Goal: Task Accomplishment & Management: Manage account settings

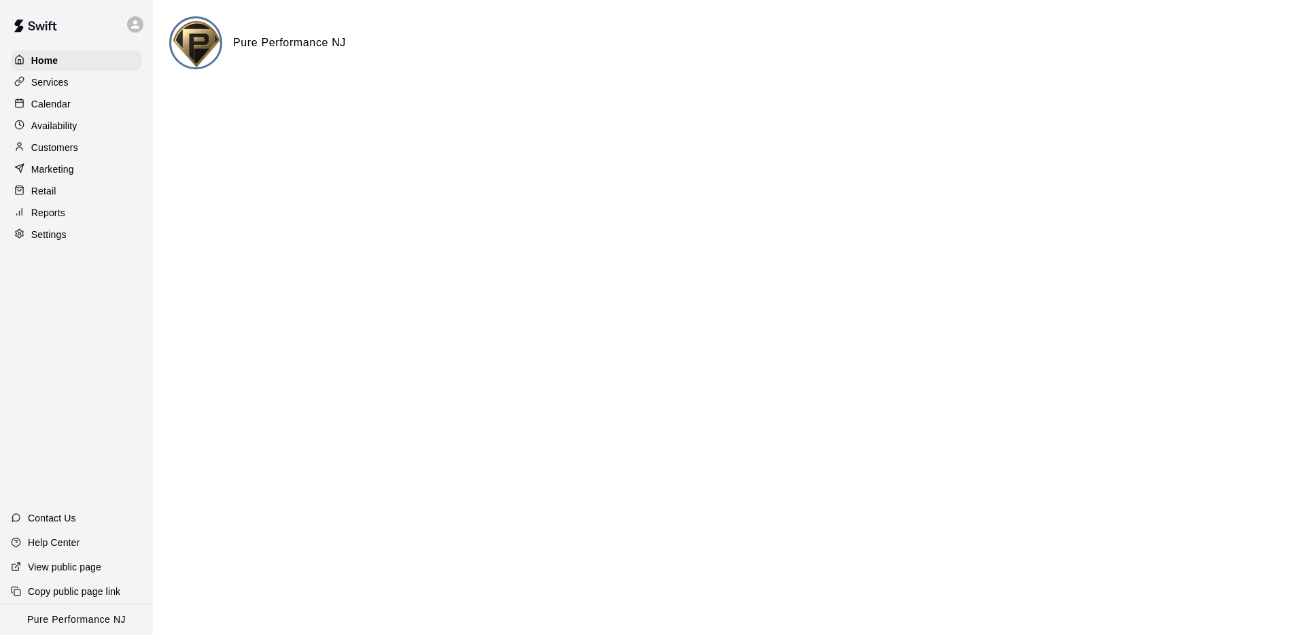
drag, startPoint x: 95, startPoint y: 25, endPoint x: 107, endPoint y: 25, distance: 12.2
click at [100, 25] on div at bounding box center [76, 24] width 153 height 49
click at [145, 25] on div at bounding box center [138, 24] width 29 height 27
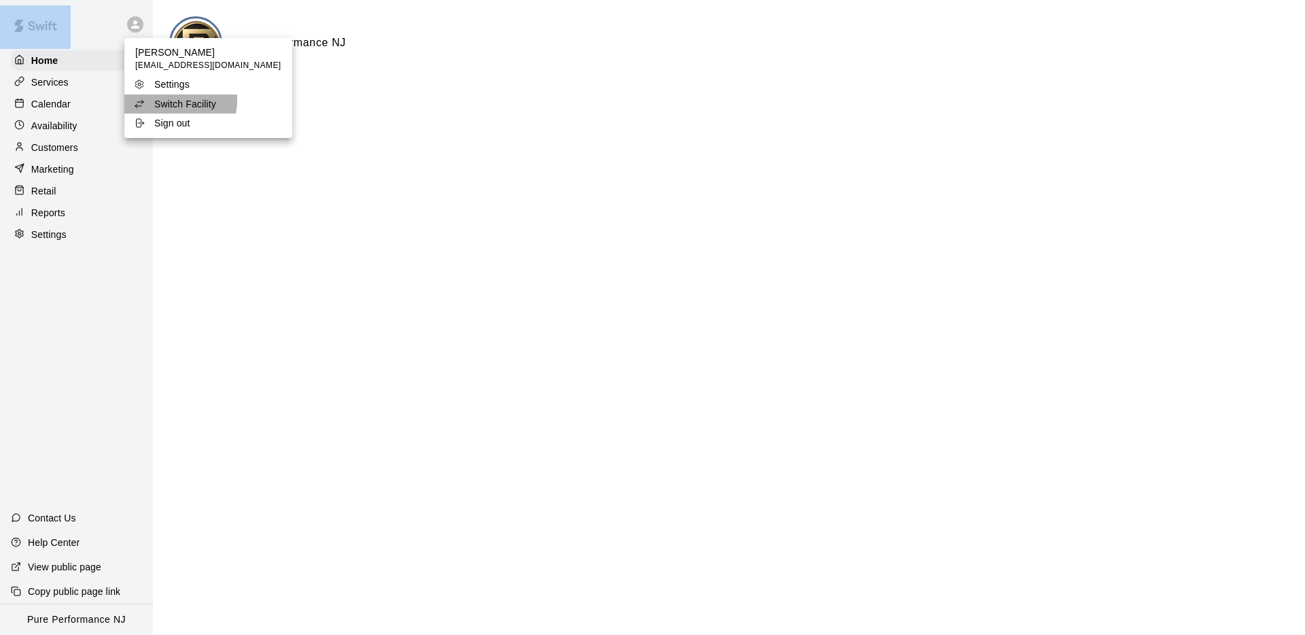
click at [177, 101] on p "Switch Facility" at bounding box center [185, 104] width 62 height 14
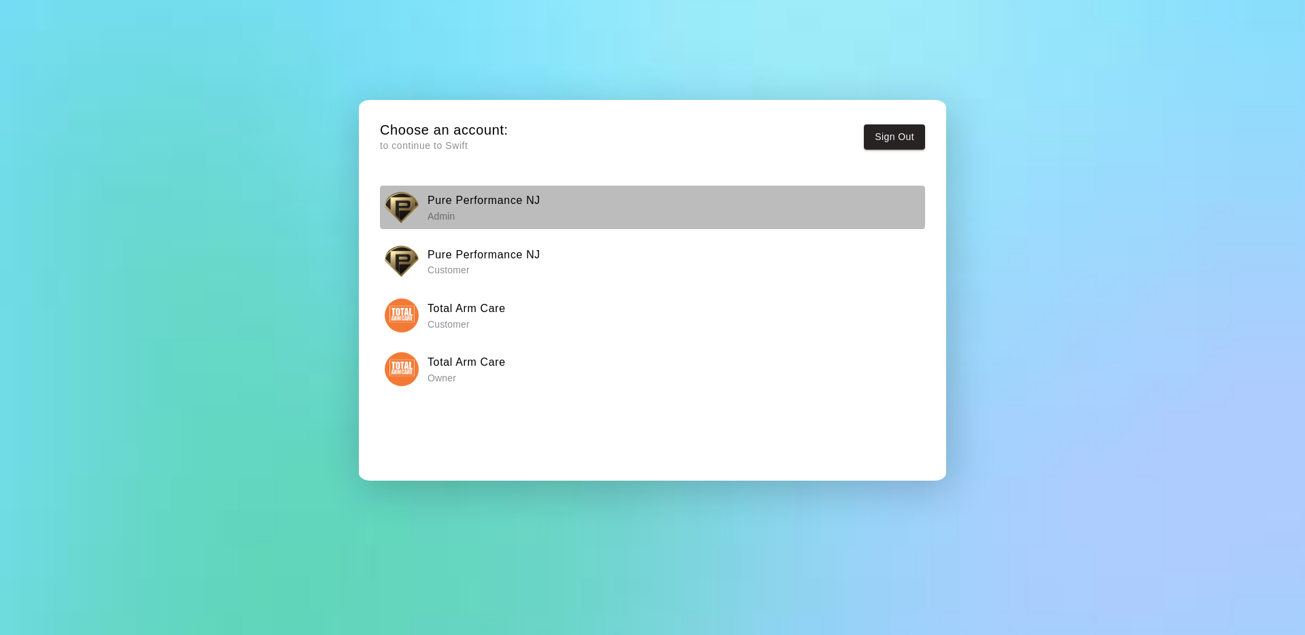
click at [393, 194] on img "button" at bounding box center [402, 207] width 34 height 34
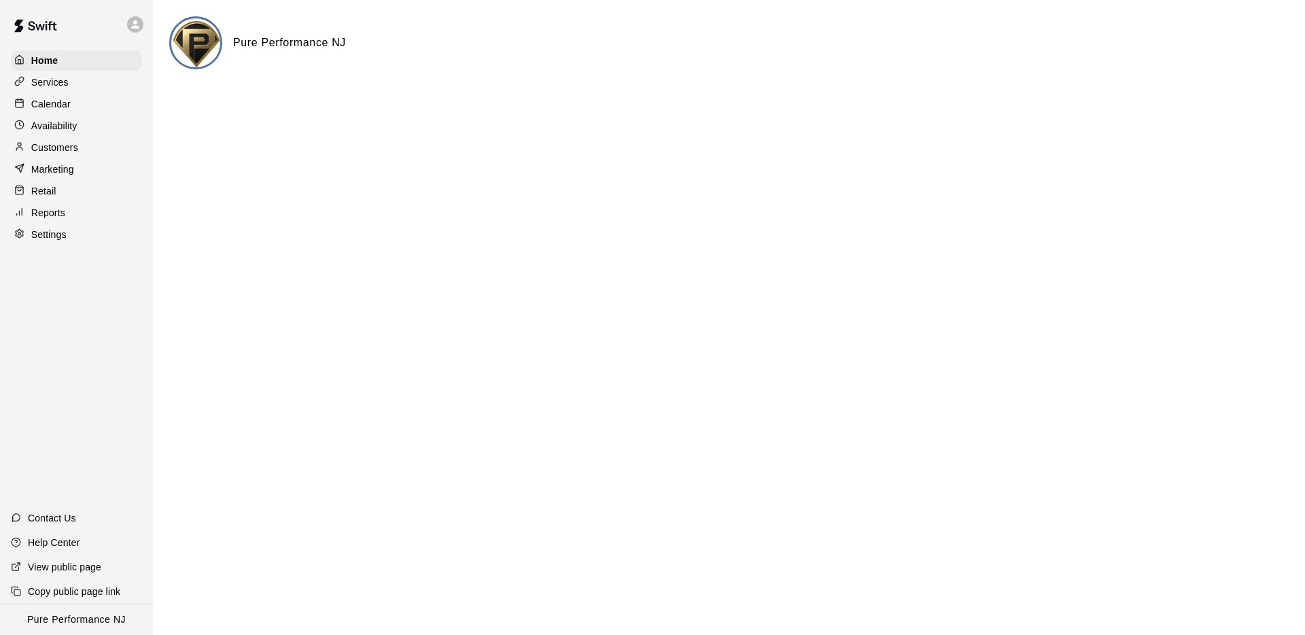
click at [40, 103] on p "Calendar" at bounding box center [50, 104] width 39 height 14
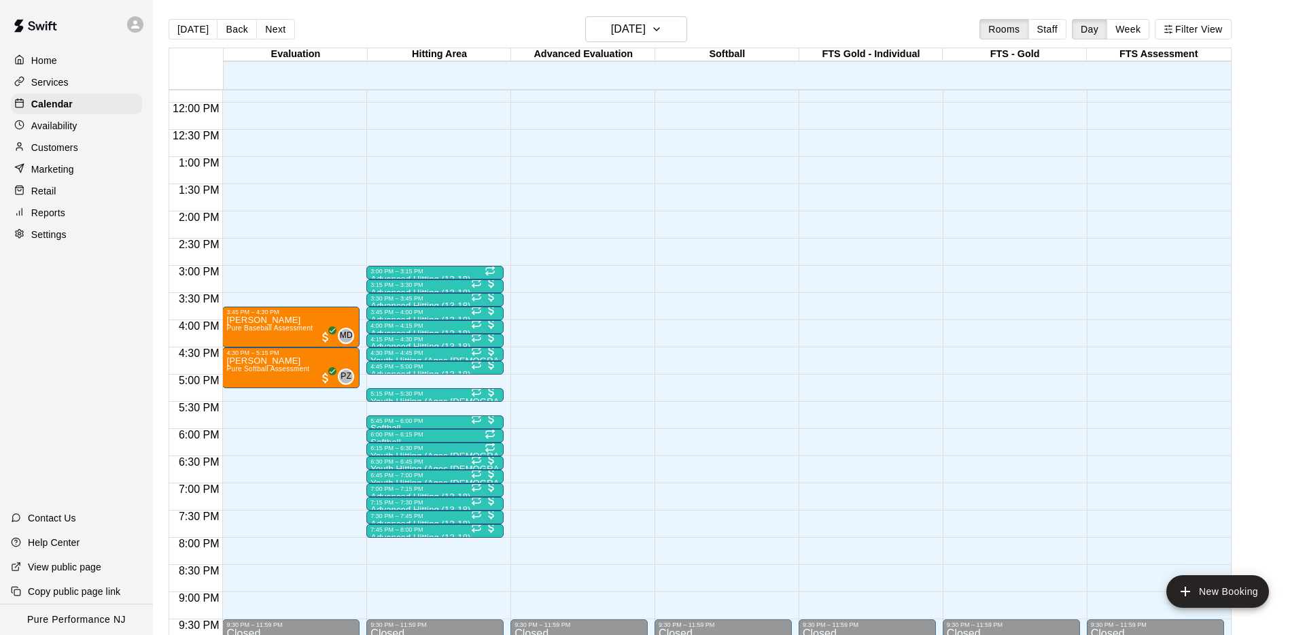
scroll to position [647, 0]
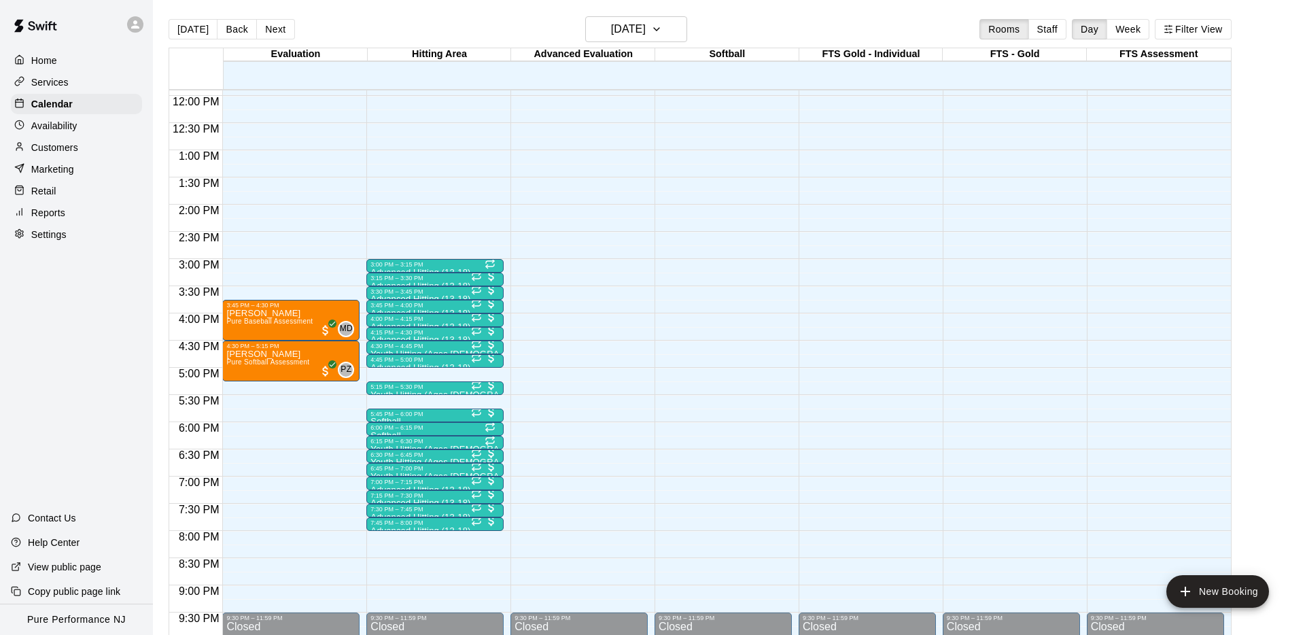
click at [63, 147] on p "Customers" at bounding box center [54, 148] width 47 height 14
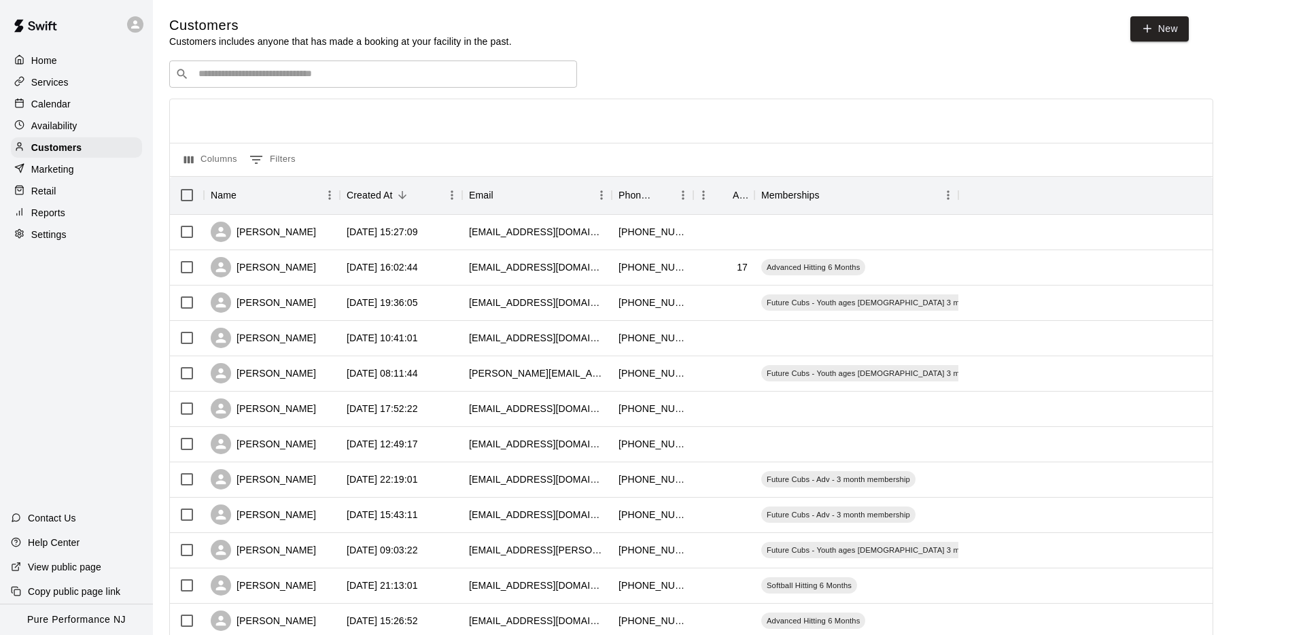
click at [48, 213] on p "Reports" at bounding box center [48, 213] width 34 height 14
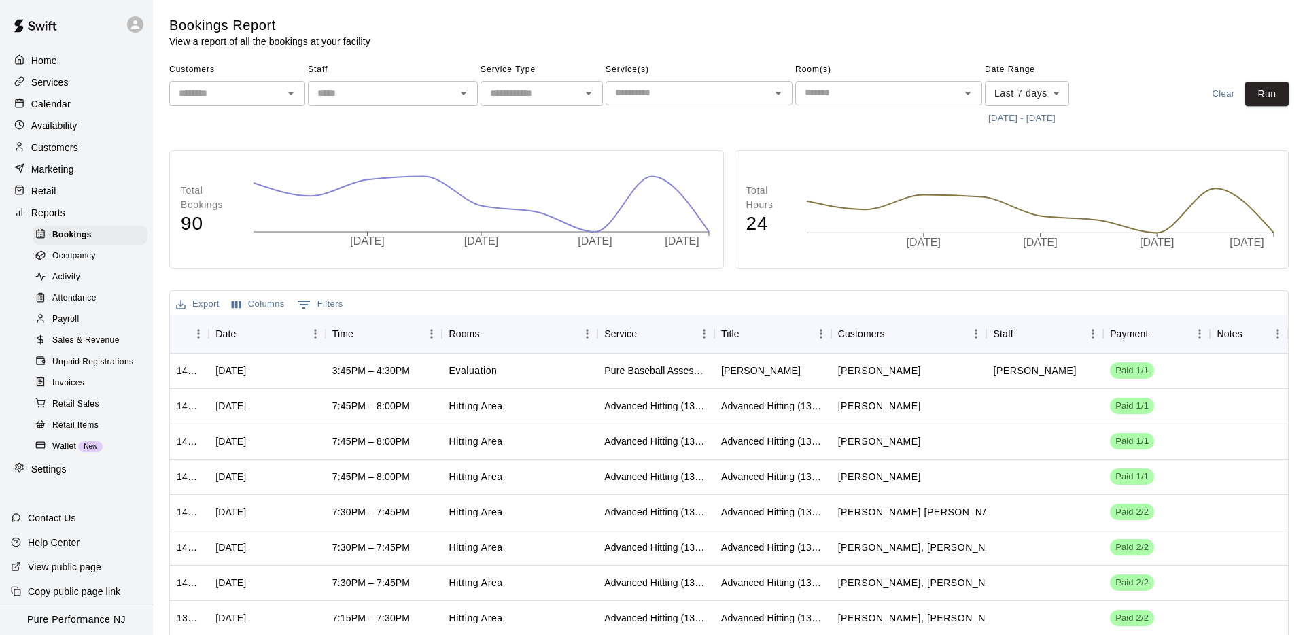
click at [58, 163] on p "Marketing" at bounding box center [52, 169] width 43 height 14
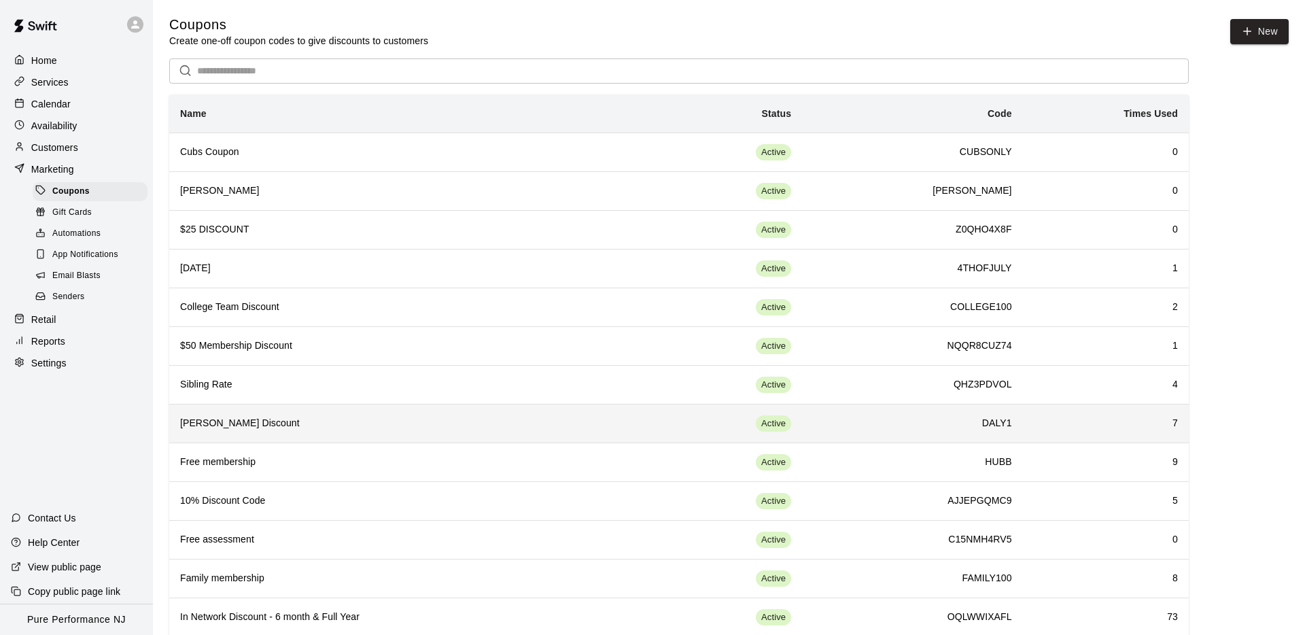
scroll to position [68, 0]
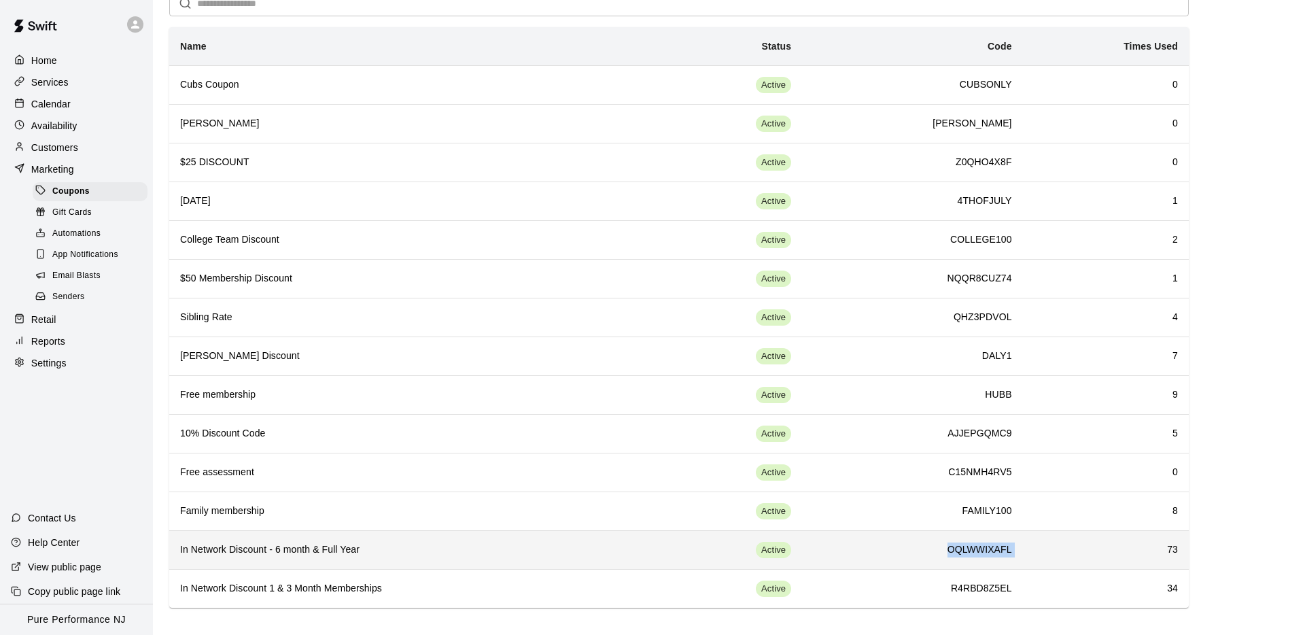
drag, startPoint x: 1046, startPoint y: 554, endPoint x: 915, endPoint y: 544, distance: 131.6
click at [915, 544] on tr "In Network Discount - 6 month & Full Year Active OQLWWIXAFL 73" at bounding box center [679, 549] width 1020 height 39
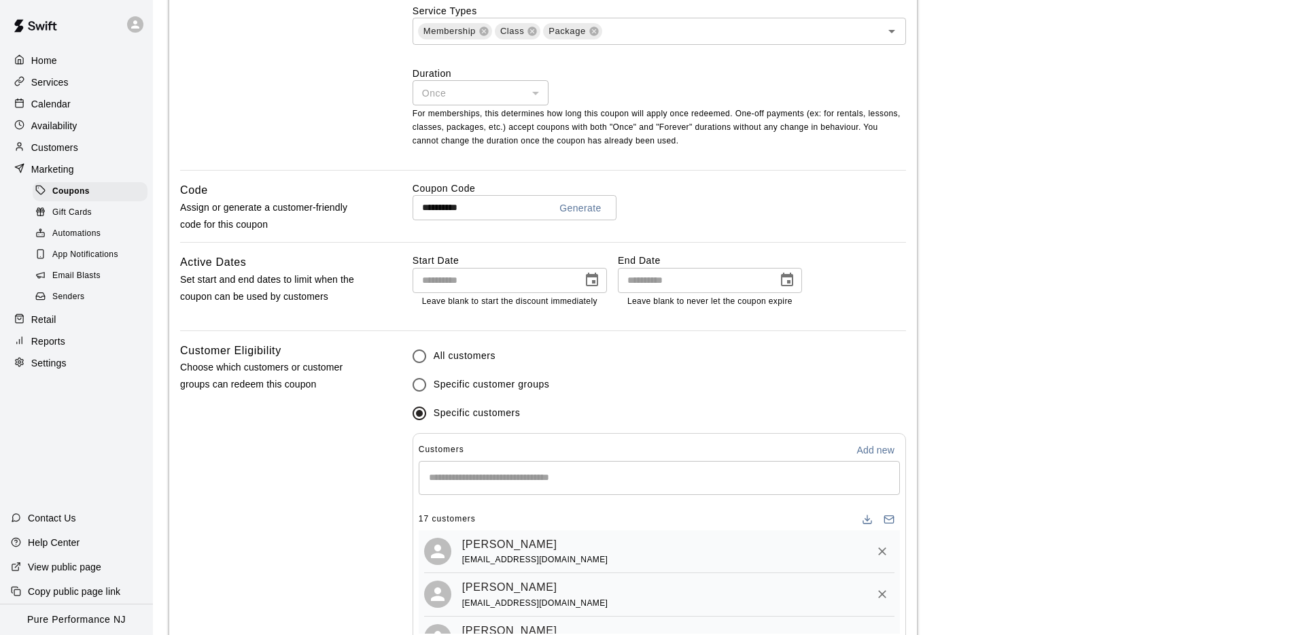
scroll to position [568, 0]
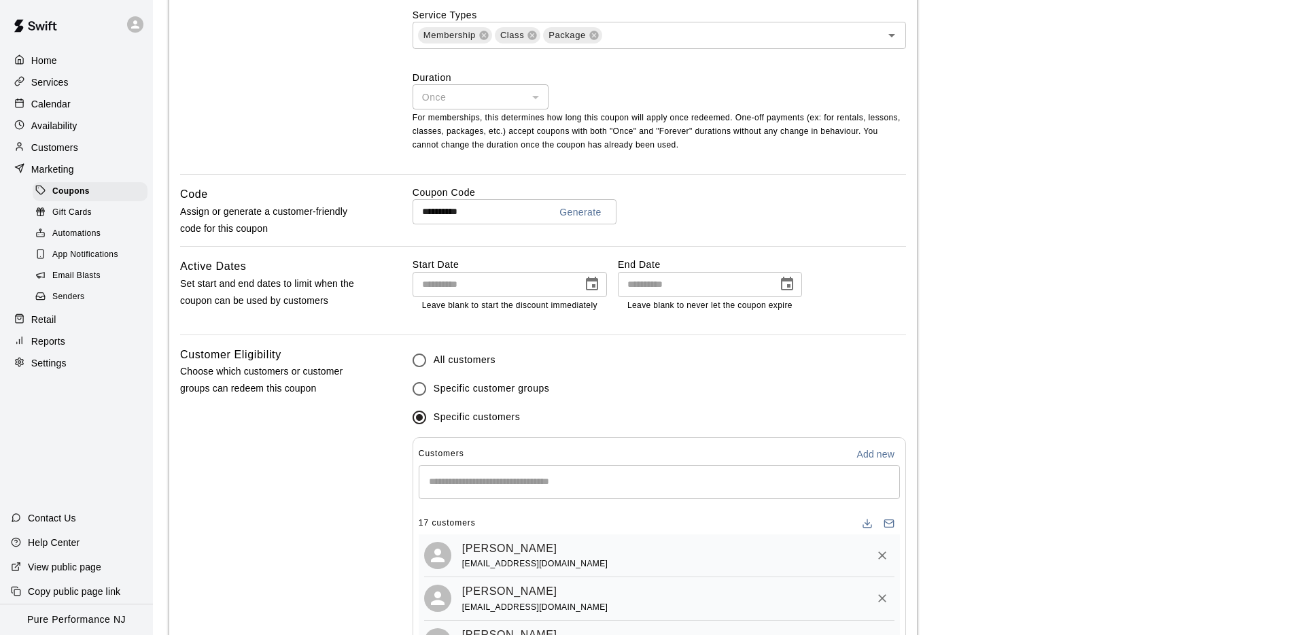
click at [499, 213] on input "**********" at bounding box center [476, 211] width 126 height 25
click at [498, 213] on input "**********" at bounding box center [476, 211] width 126 height 25
drag, startPoint x: 837, startPoint y: 186, endPoint x: 823, endPoint y: 197, distance: 17.4
click at [838, 186] on label "Coupon Code" at bounding box center [660, 193] width 494 height 14
click at [572, 485] on input "Start typing to search customers..." at bounding box center [659, 482] width 469 height 14
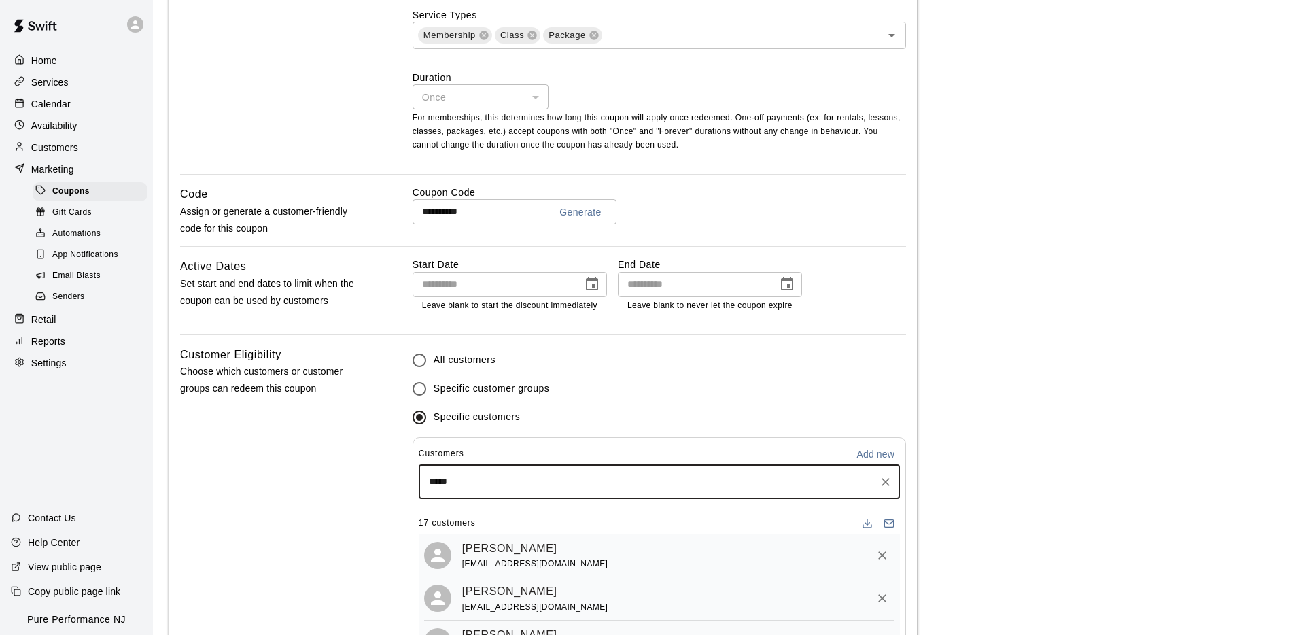
type input "******"
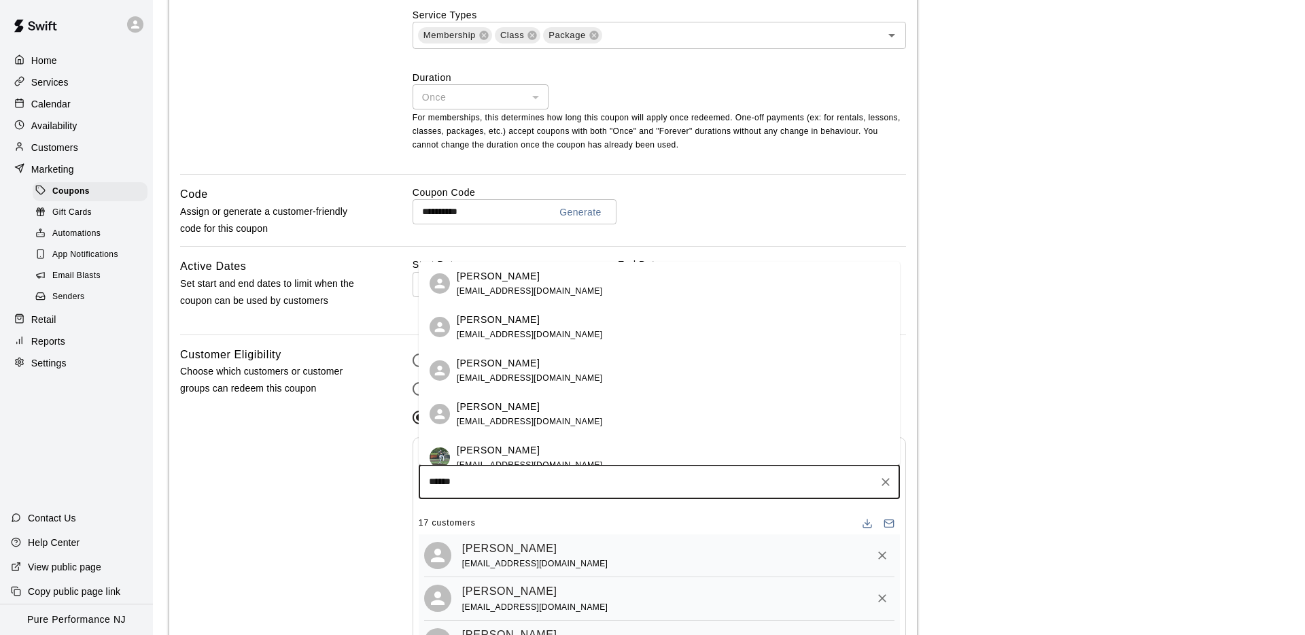
click at [590, 334] on div "[PERSON_NAME] [EMAIL_ADDRESS][DOMAIN_NAME]" at bounding box center [673, 327] width 432 height 29
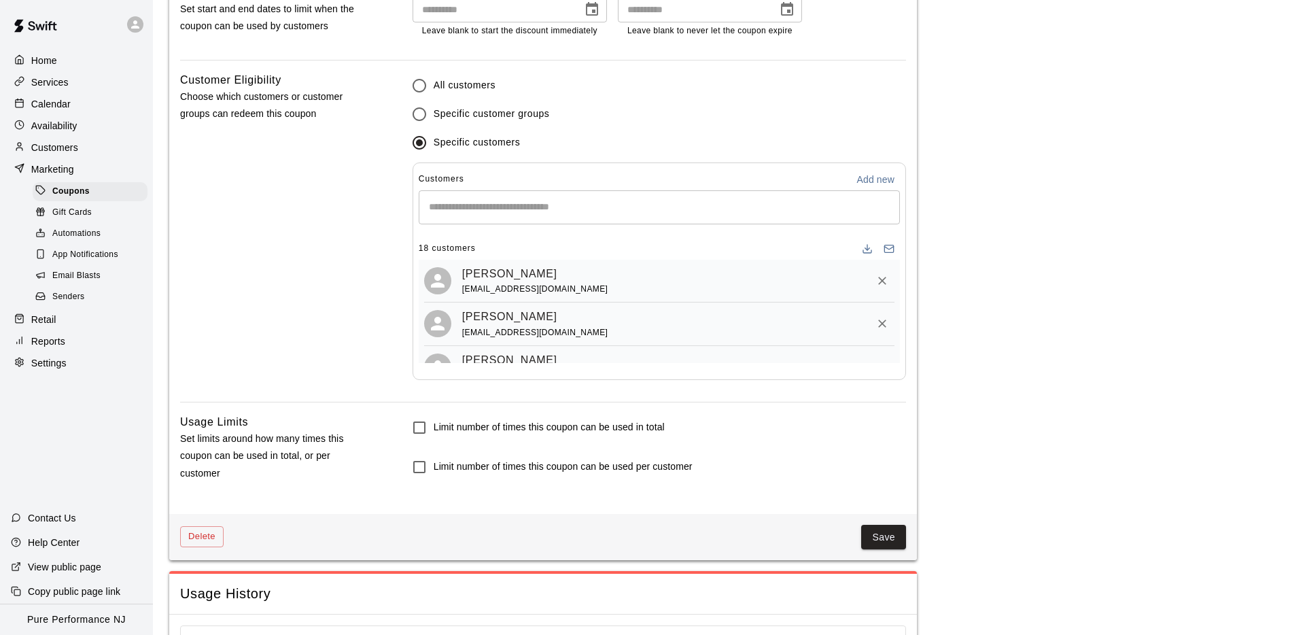
scroll to position [1146, 0]
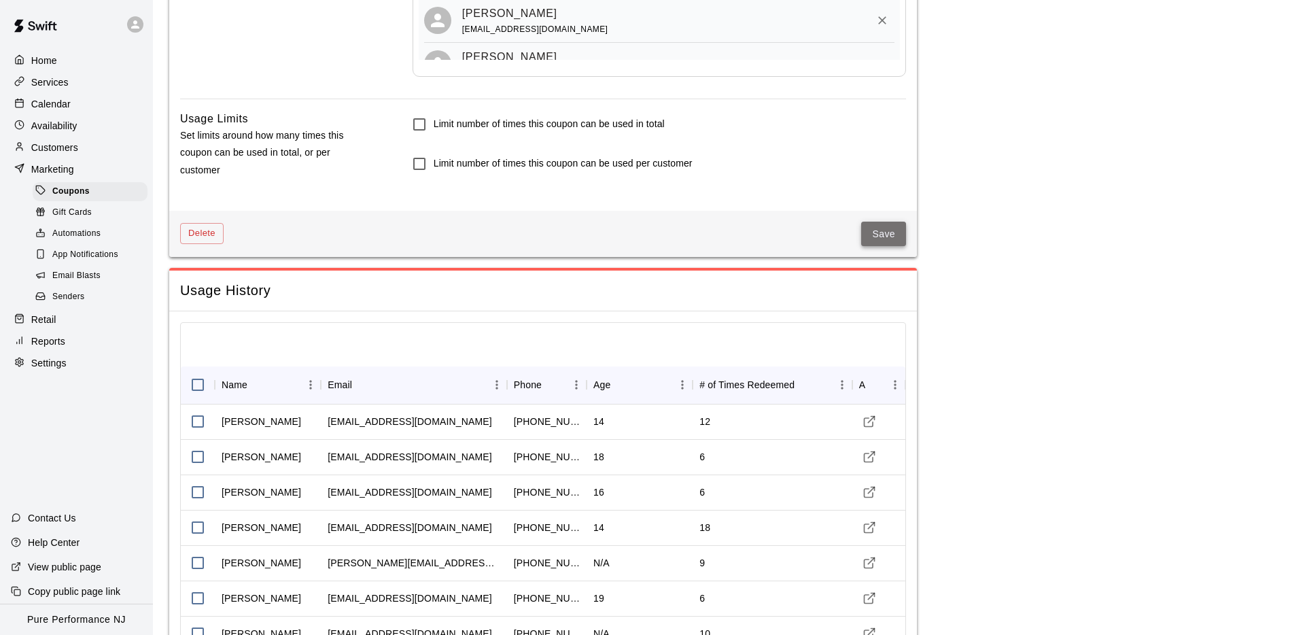
click at [872, 231] on button "Save" at bounding box center [883, 234] width 45 height 25
